Goal: Task Accomplishment & Management: Manage account settings

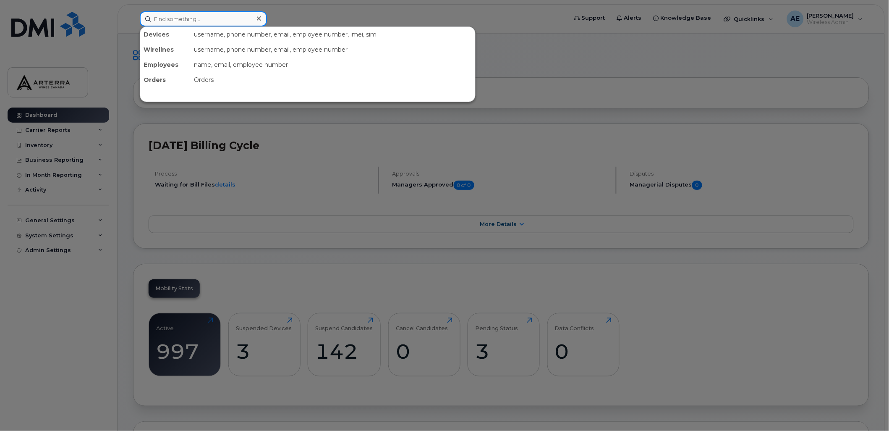
paste input "2895475792"
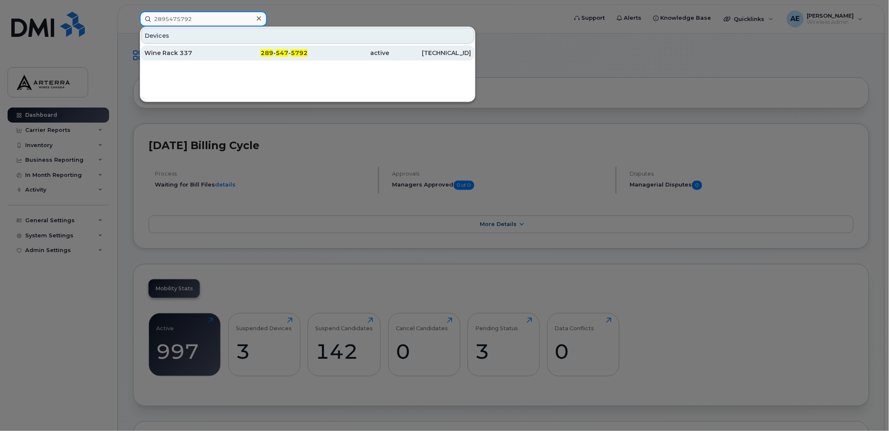
type input "2895475792"
click at [183, 50] on div "Wine Rack 337" at bounding box center [185, 53] width 82 height 8
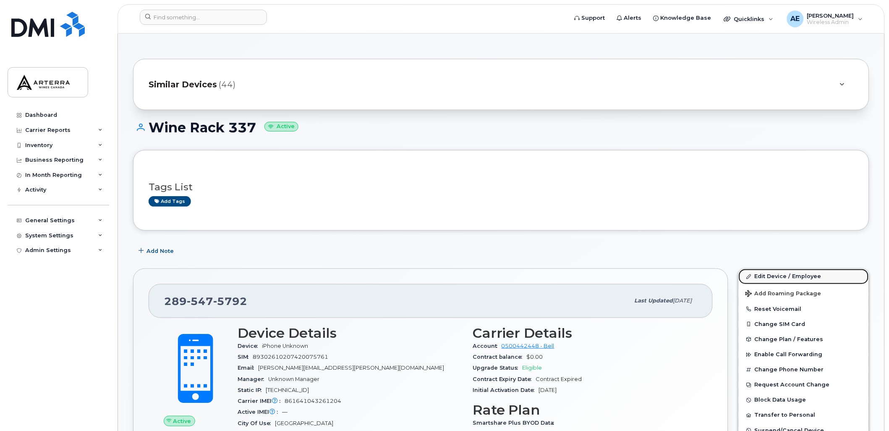
click at [787, 276] on link "Edit Device / Employee" at bounding box center [804, 276] width 130 height 15
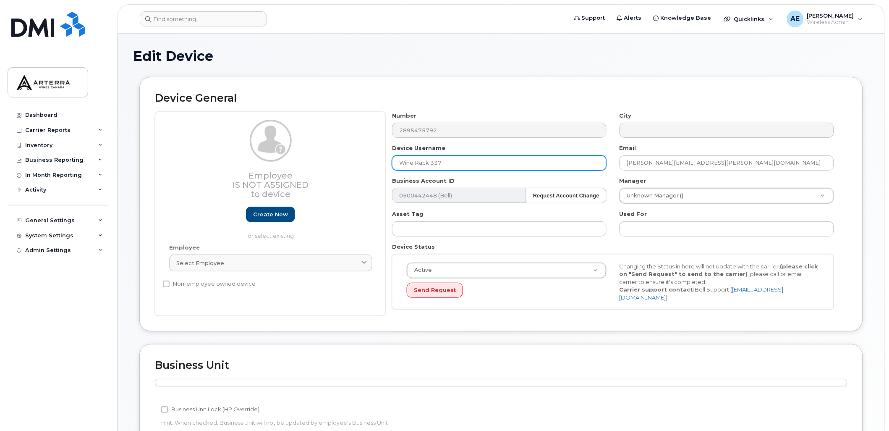
click at [457, 162] on input "Wine Rack 337" at bounding box center [499, 162] width 215 height 15
click at [451, 164] on input "Wine Rack 337" at bounding box center [499, 162] width 215 height 15
type input "Wine Rack 022"
click at [413, 83] on div "Device General Employee Is not assigned to device Create new or select existing…" at bounding box center [501, 204] width 724 height 255
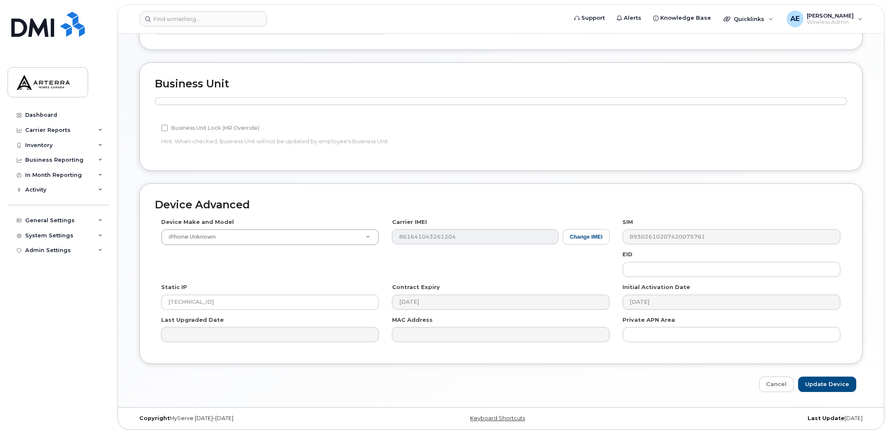
scroll to position [282, 0]
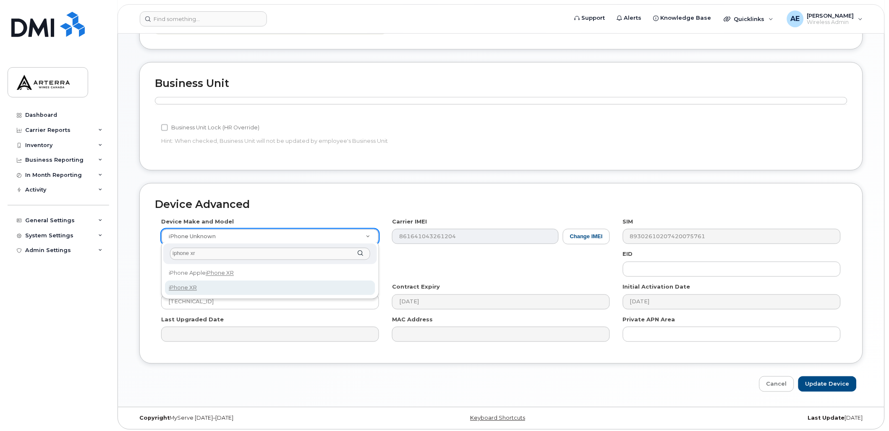
type input "iphone xr"
select select "2558"
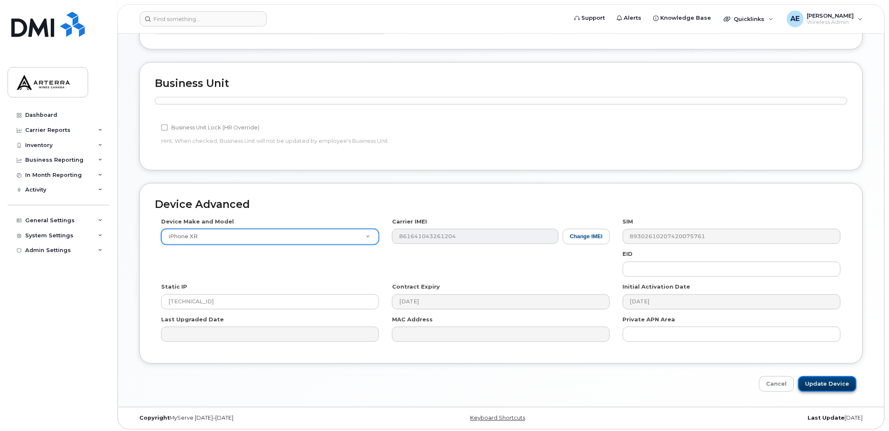
click at [825, 381] on input "Update Device" at bounding box center [828, 384] width 58 height 16
type input "Saving..."
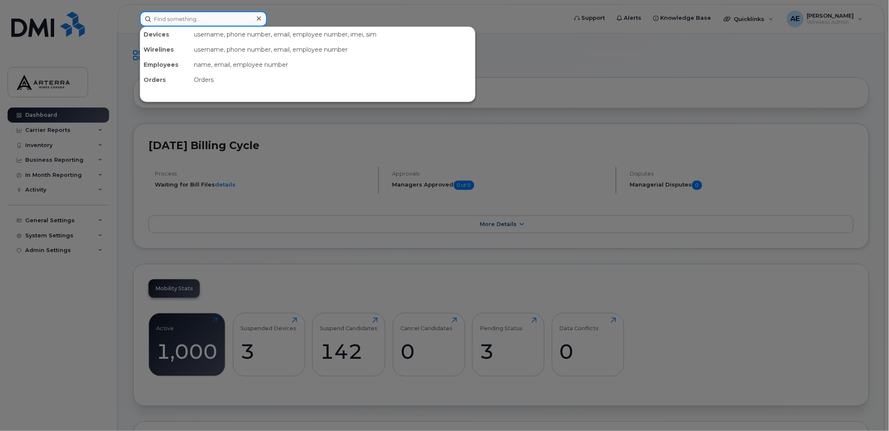
paste input "[GEOGRAPHIC_DATA], [GEOGRAPHIC_DATA]"
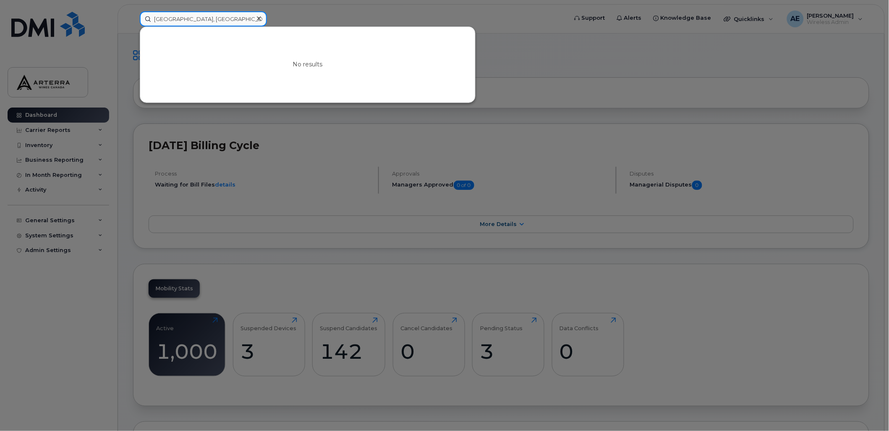
drag, startPoint x: 223, startPoint y: 15, endPoint x: 147, endPoint y: 23, distance: 76.8
click at [147, 23] on input "[GEOGRAPHIC_DATA], [GEOGRAPHIC_DATA]" at bounding box center [203, 18] width 127 height 15
paste input "2895475792"
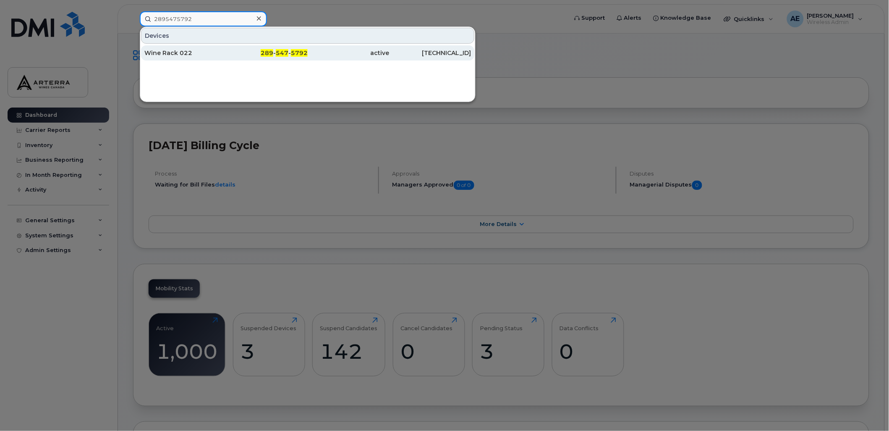
type input "2895475792"
click at [185, 49] on div "Wine Rack 022" at bounding box center [185, 53] width 82 height 8
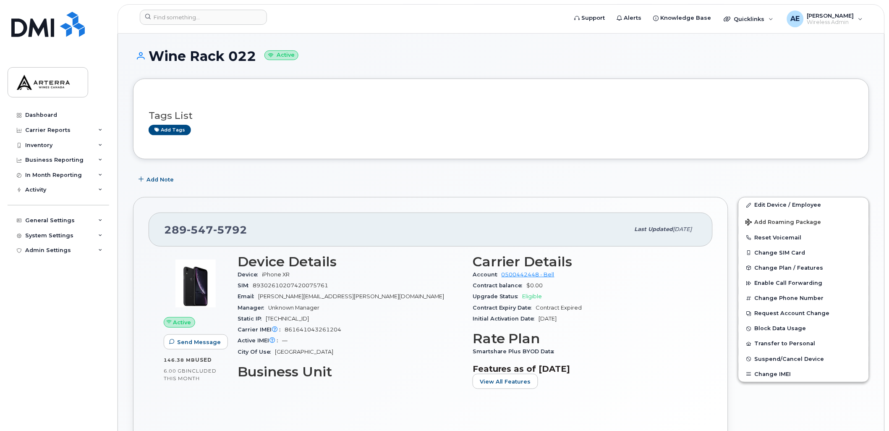
click at [226, 225] on span "5792" at bounding box center [230, 229] width 34 height 13
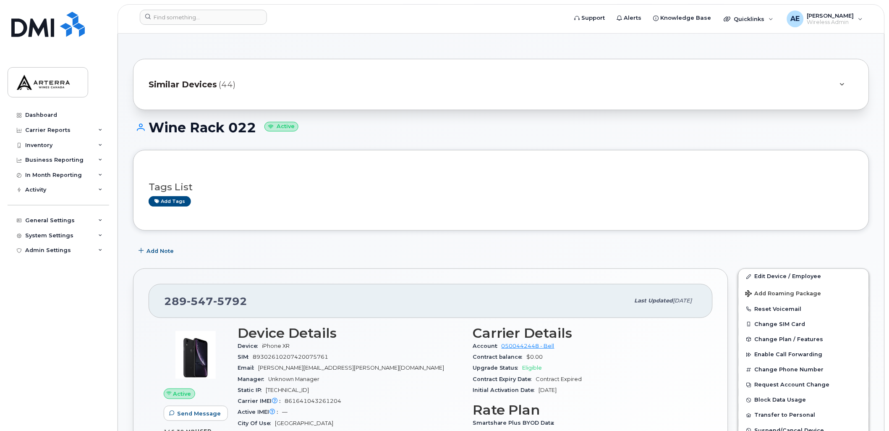
drag, startPoint x: 226, startPoint y: 225, endPoint x: 208, endPoint y: 296, distance: 74.1
click at [208, 296] on span "547" at bounding box center [200, 301] width 26 height 13
copy span "289 547 5792"
click at [181, 16] on input at bounding box center [203, 17] width 127 height 15
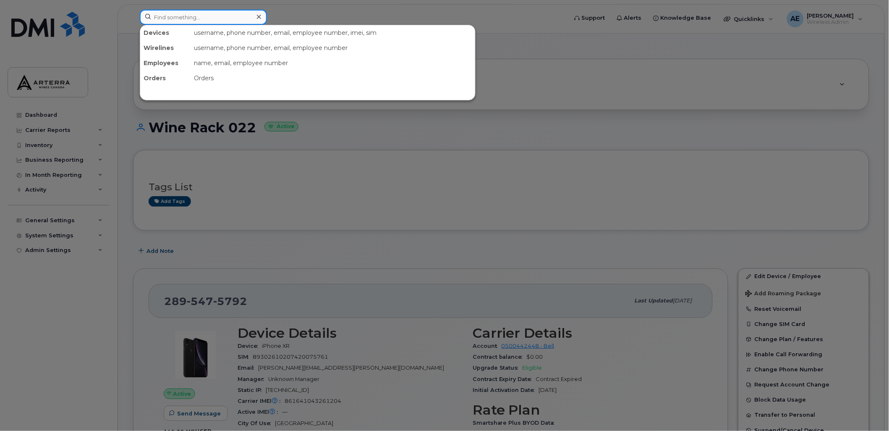
paste input "2895475792"
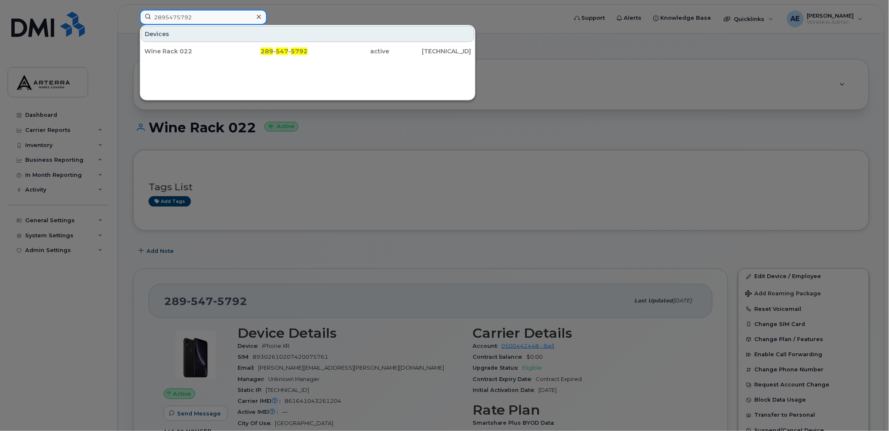
type input "2895475792"
click at [774, 154] on div at bounding box center [444, 215] width 889 height 431
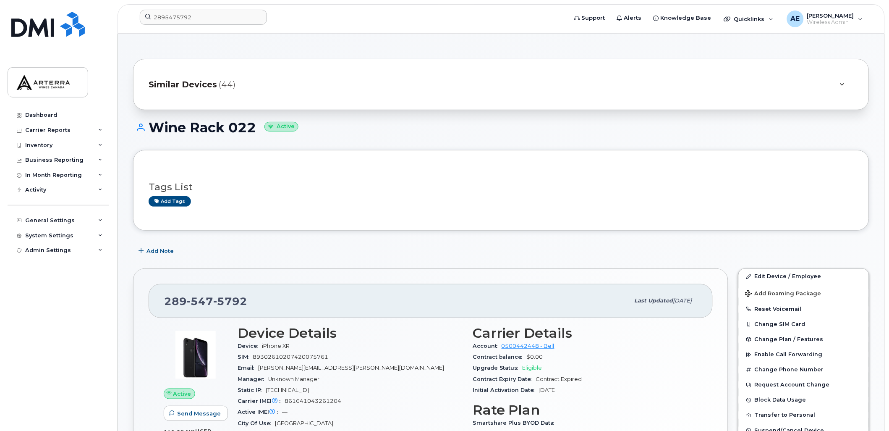
drag, startPoint x: 505, startPoint y: 145, endPoint x: 537, endPoint y: 166, distance: 38.2
click at [505, 145] on div "Wine Rack 022 Active" at bounding box center [501, 135] width 737 height 30
click at [786, 274] on link "Edit Device / Employee" at bounding box center [804, 276] width 130 height 15
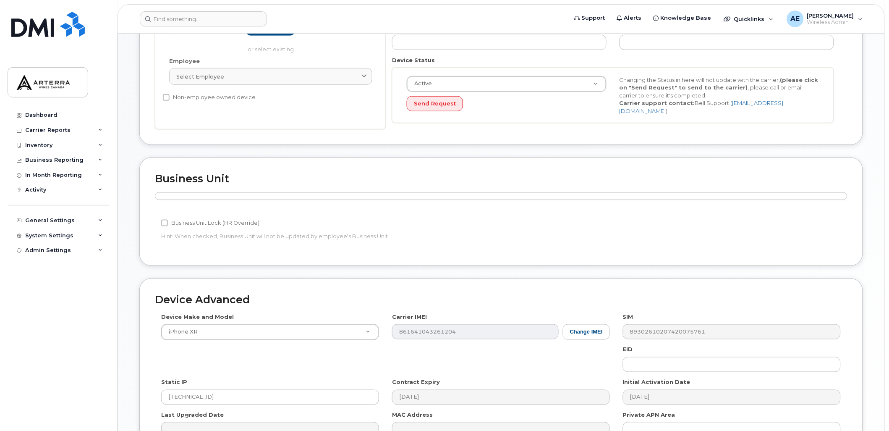
scroll to position [282, 0]
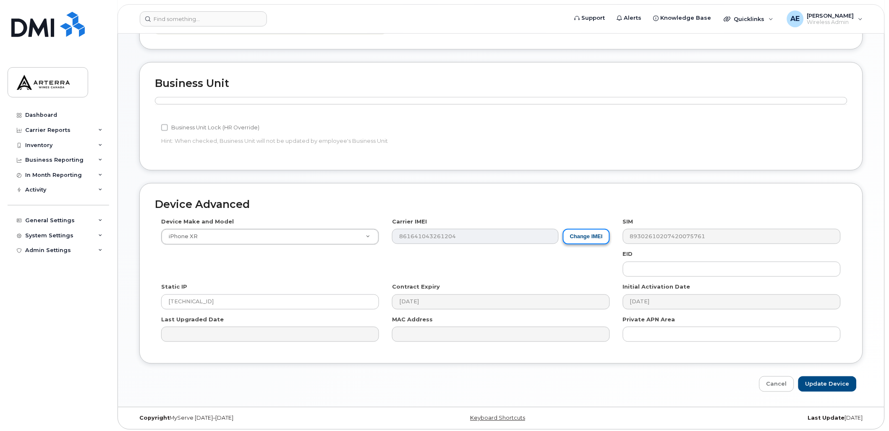
click at [585, 232] on button "Change IMEI" at bounding box center [586, 237] width 47 height 16
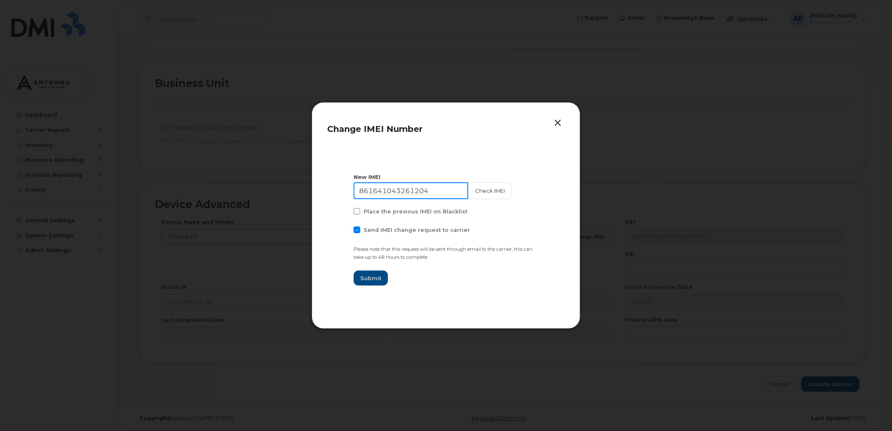
drag, startPoint x: 430, startPoint y: 192, endPoint x: 344, endPoint y: 192, distance: 85.7
click at [344, 192] on section "New IMEI 861641043261204 Check IMEI Place the previous IMEI on Blacklist Send I…" at bounding box center [446, 229] width 238 height 168
paste input "35643910943125"
type input "356439109431254"
click at [489, 189] on button "Check IMEI" at bounding box center [489, 190] width 44 height 17
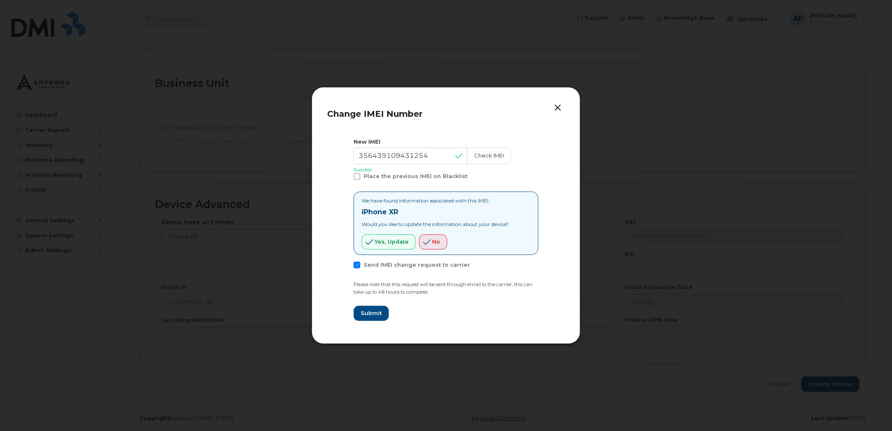
click at [357, 264] on span at bounding box center [357, 265] width 7 height 7
click at [348, 264] on input "Send IMEI change request to carrier" at bounding box center [346, 264] width 4 height 4
checkbox input "false"
click at [387, 236] on button "Yes, update" at bounding box center [389, 241] width 54 height 15
click at [370, 308] on button "Submit" at bounding box center [371, 313] width 34 height 15
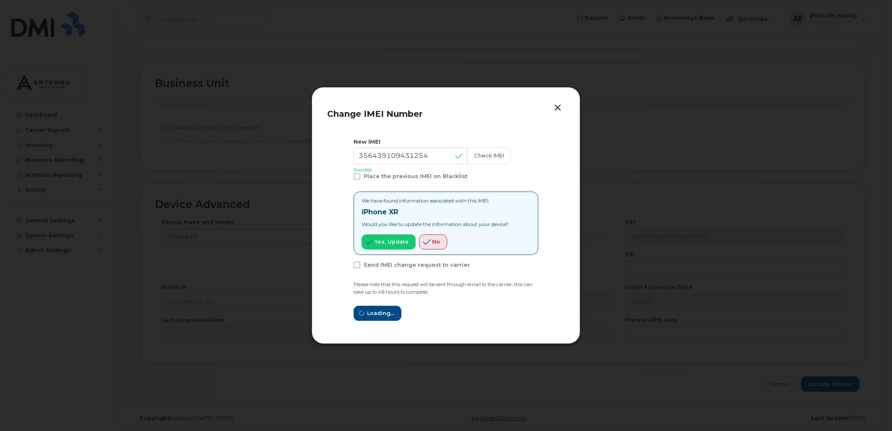
type input "356439109431254"
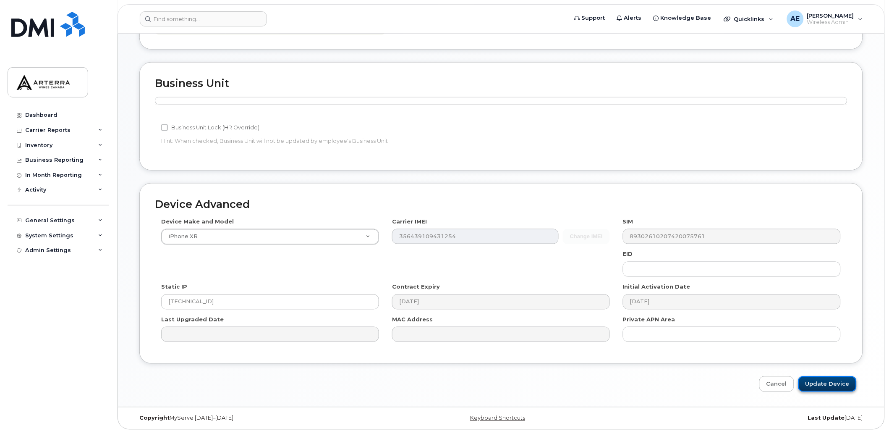
click at [831, 380] on input "Update Device" at bounding box center [828, 384] width 58 height 16
type input "Saving..."
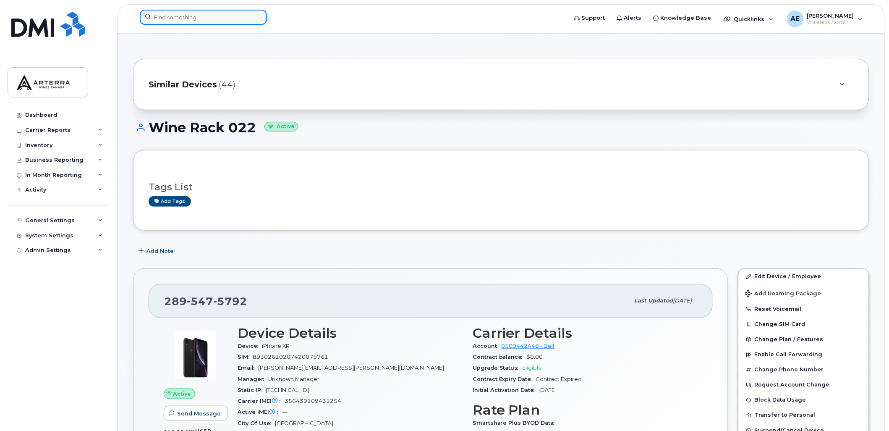
click at [174, 20] on input at bounding box center [203, 17] width 127 height 15
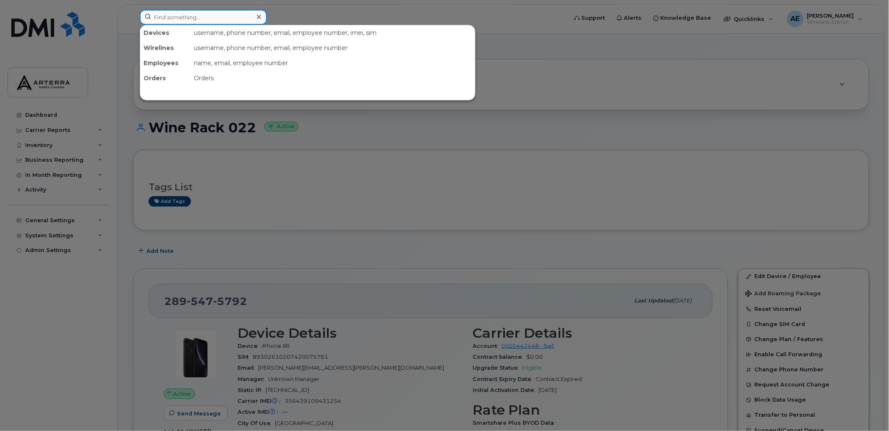
paste input "12895477132"
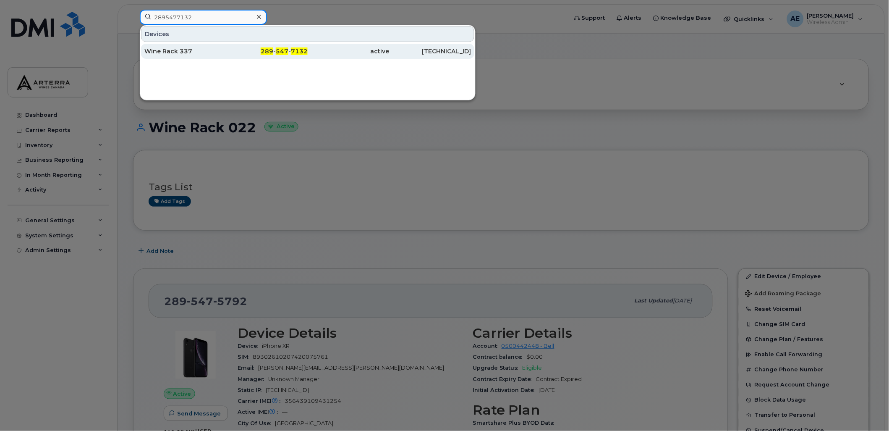
type input "2895477132"
click at [186, 52] on div "Wine Rack 337" at bounding box center [185, 51] width 82 height 8
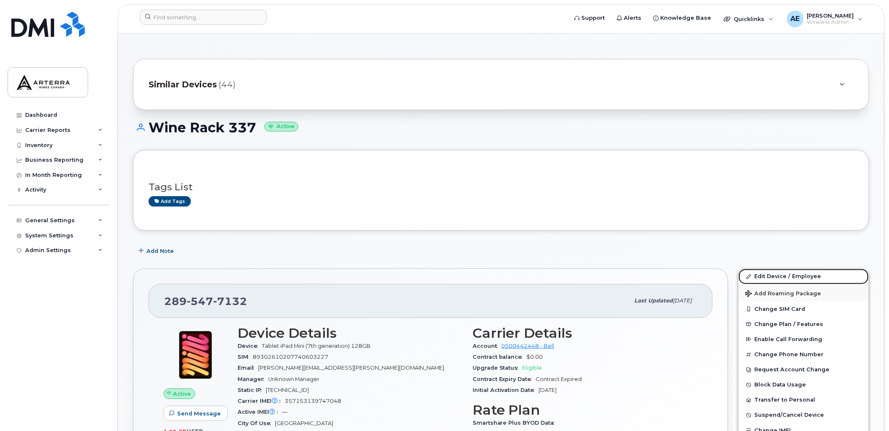
drag, startPoint x: 770, startPoint y: 273, endPoint x: 762, endPoint y: 290, distance: 18.8
click at [770, 273] on link "Edit Device / Employee" at bounding box center [804, 276] width 130 height 15
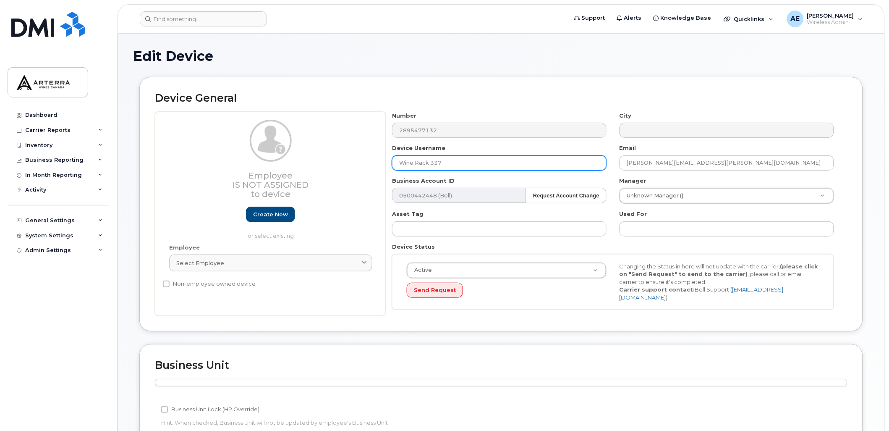
click at [472, 160] on input "Wine Rack 337" at bounding box center [499, 162] width 215 height 15
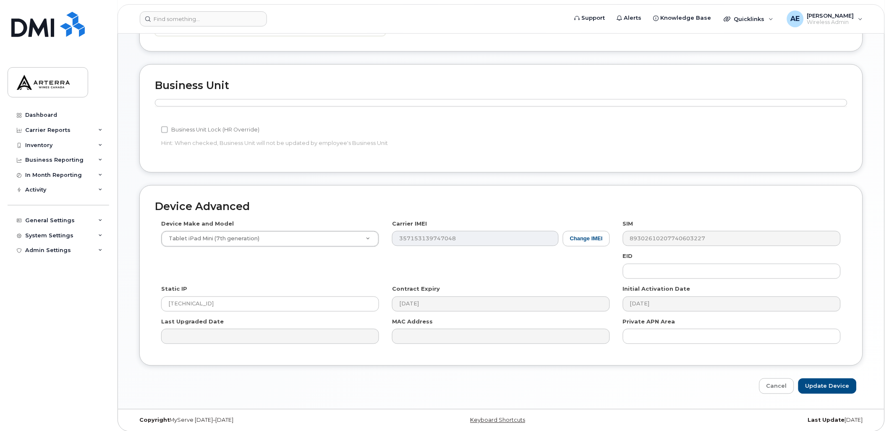
scroll to position [282, 0]
type input "Wine Rack 022"
click at [836, 383] on input "Update Device" at bounding box center [828, 384] width 58 height 16
type input "Saving..."
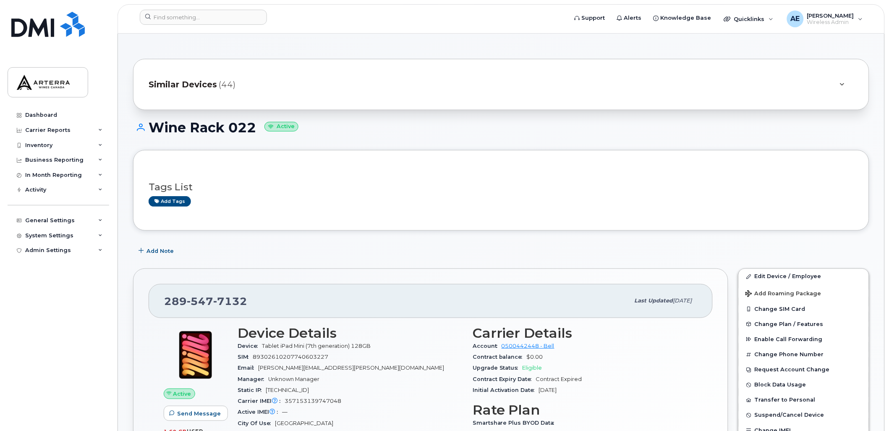
click at [178, 303] on span "[PHONE_NUMBER]" at bounding box center [205, 301] width 83 height 13
copy span "289 547 7132"
click at [52, 111] on link "Dashboard" at bounding box center [59, 115] width 102 height 15
